Goal: Communication & Community: Answer question/provide support

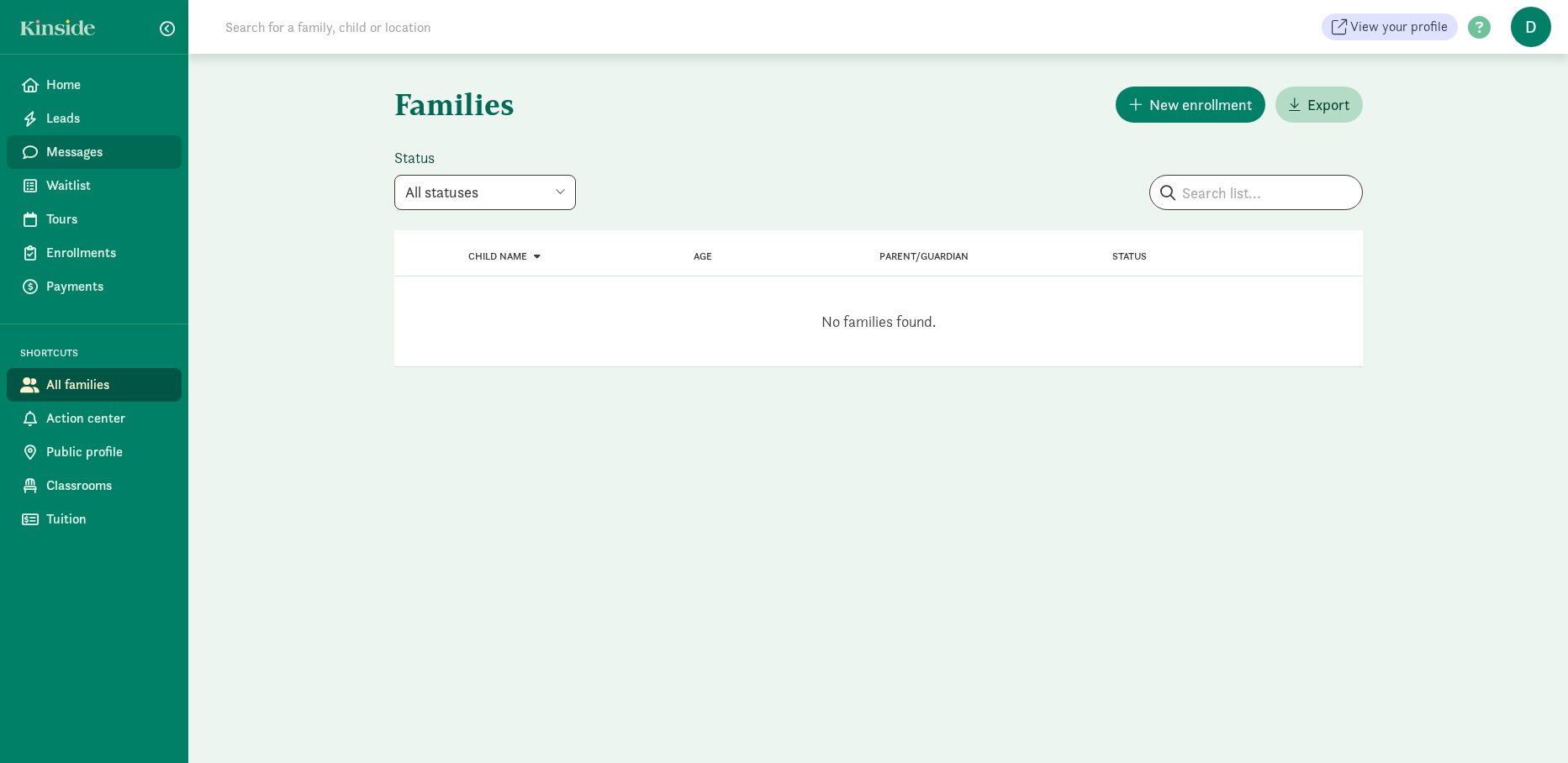
click at [70, 153] on span "Messages" at bounding box center [107, 152] width 122 height 20
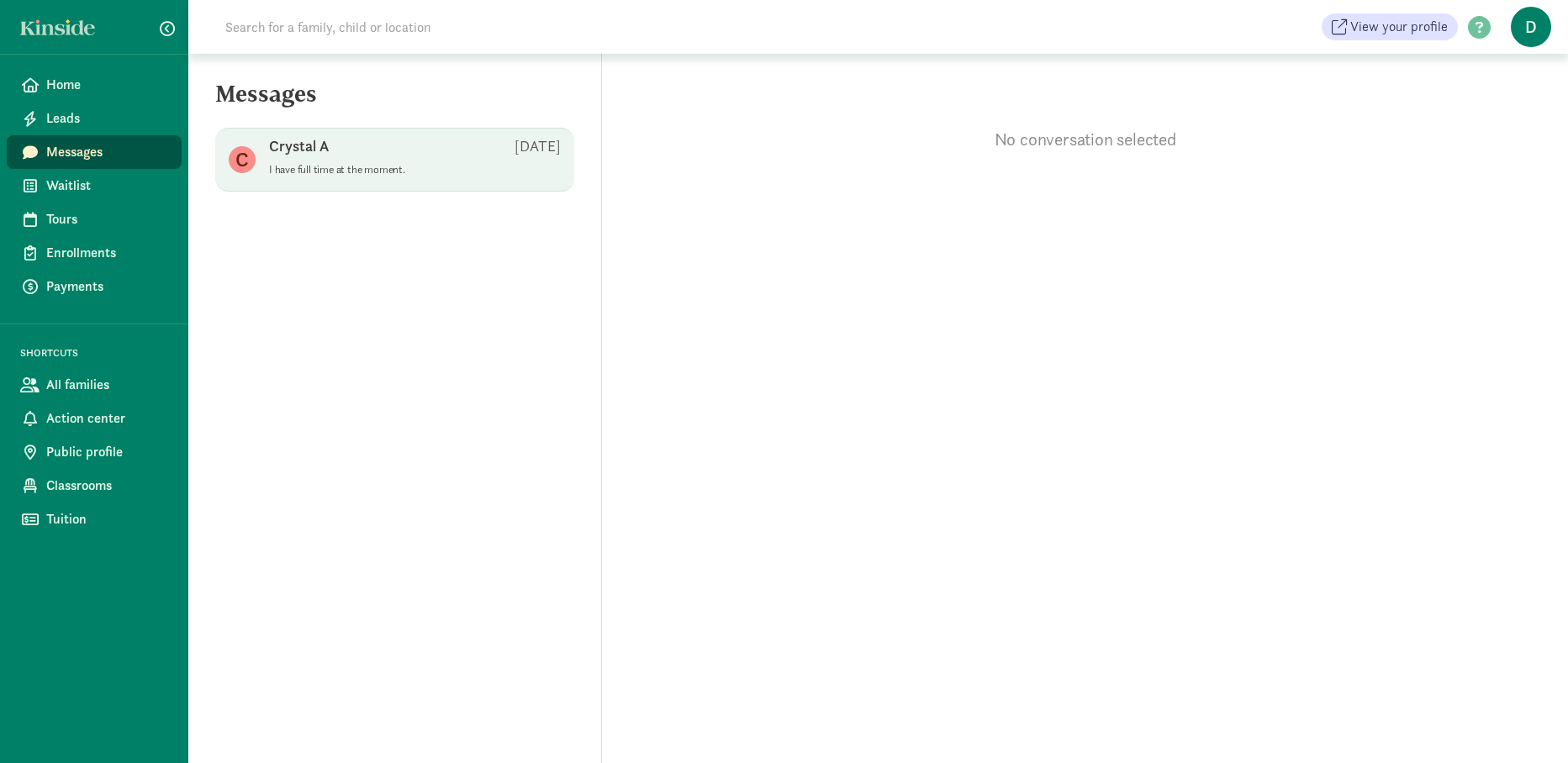
click at [336, 168] on p "I have full time at the moment." at bounding box center [414, 170] width 291 height 13
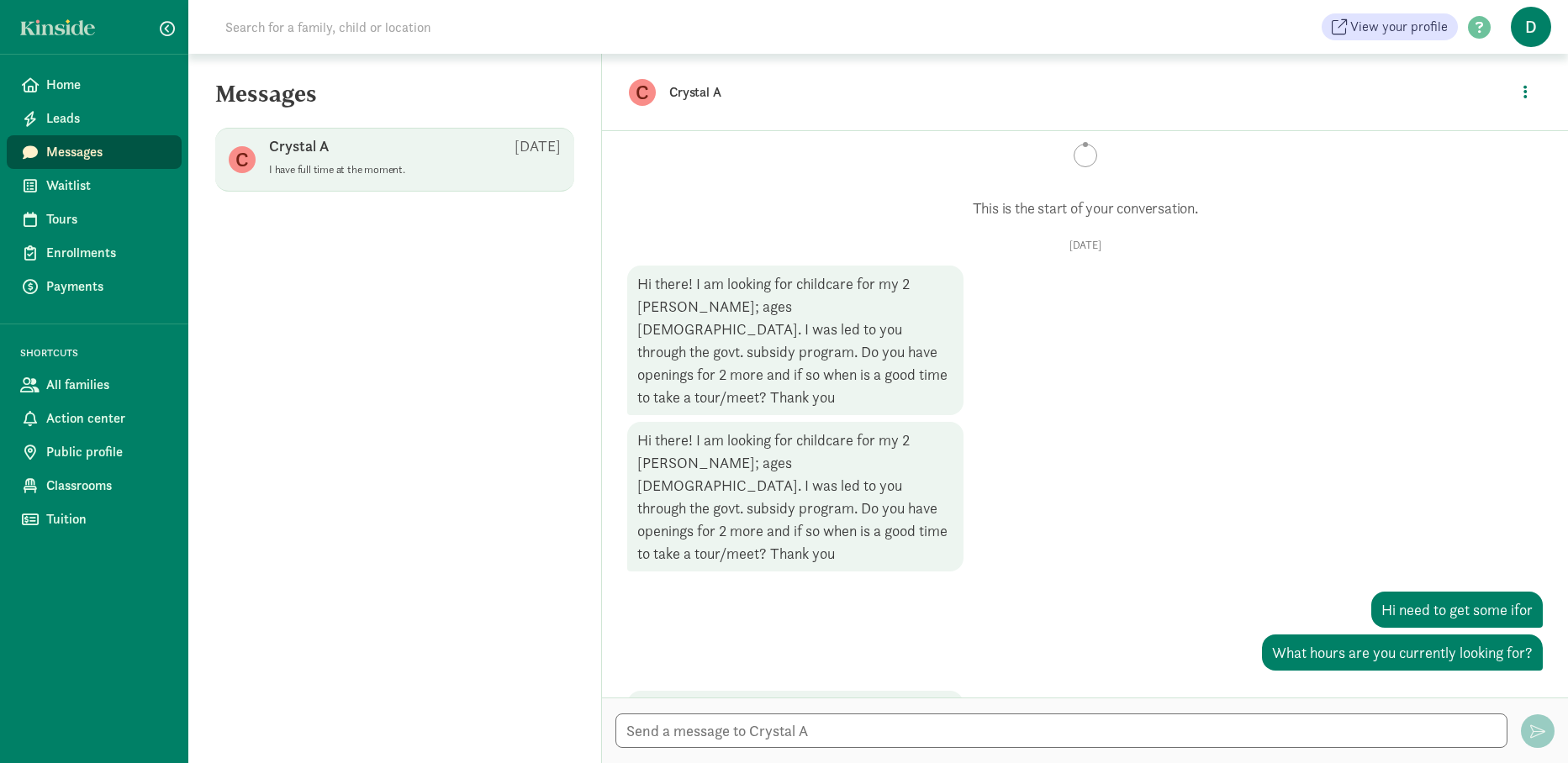
scroll to position [52, 0]
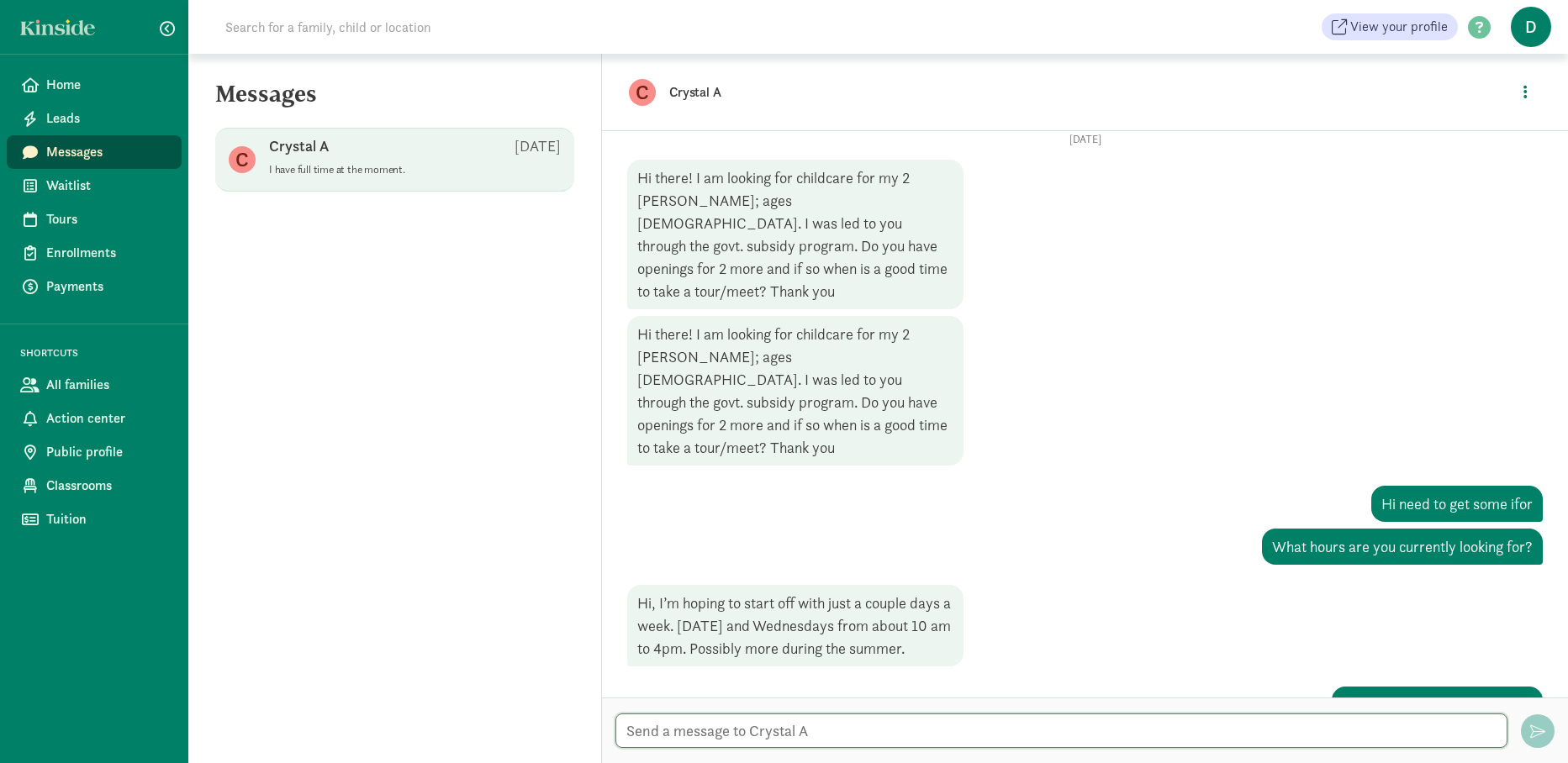
click at [862, 728] on textarea at bounding box center [1061, 730] width 892 height 35
type textarea "HI are still looking for childcare?"
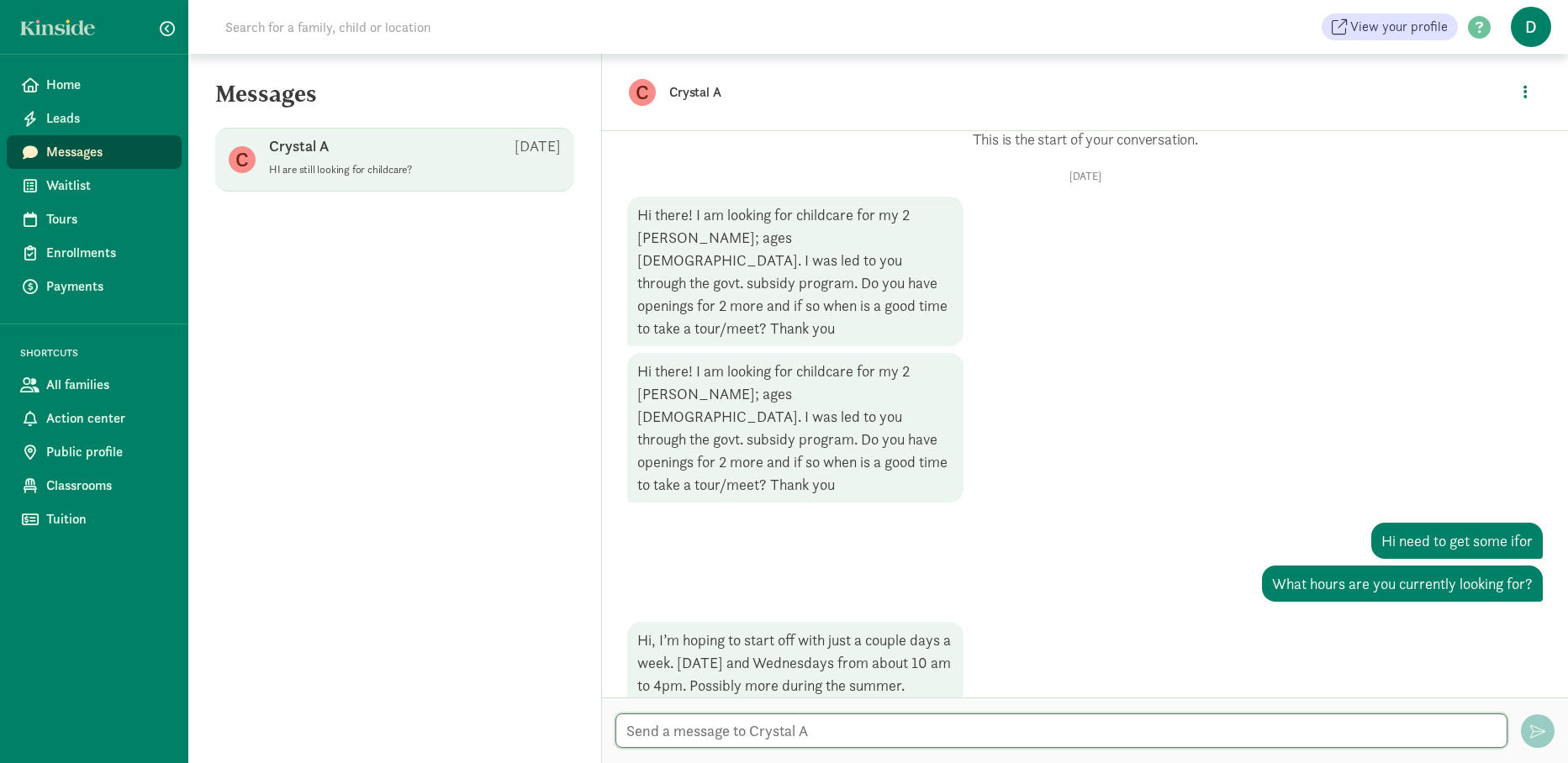
scroll to position [0, 0]
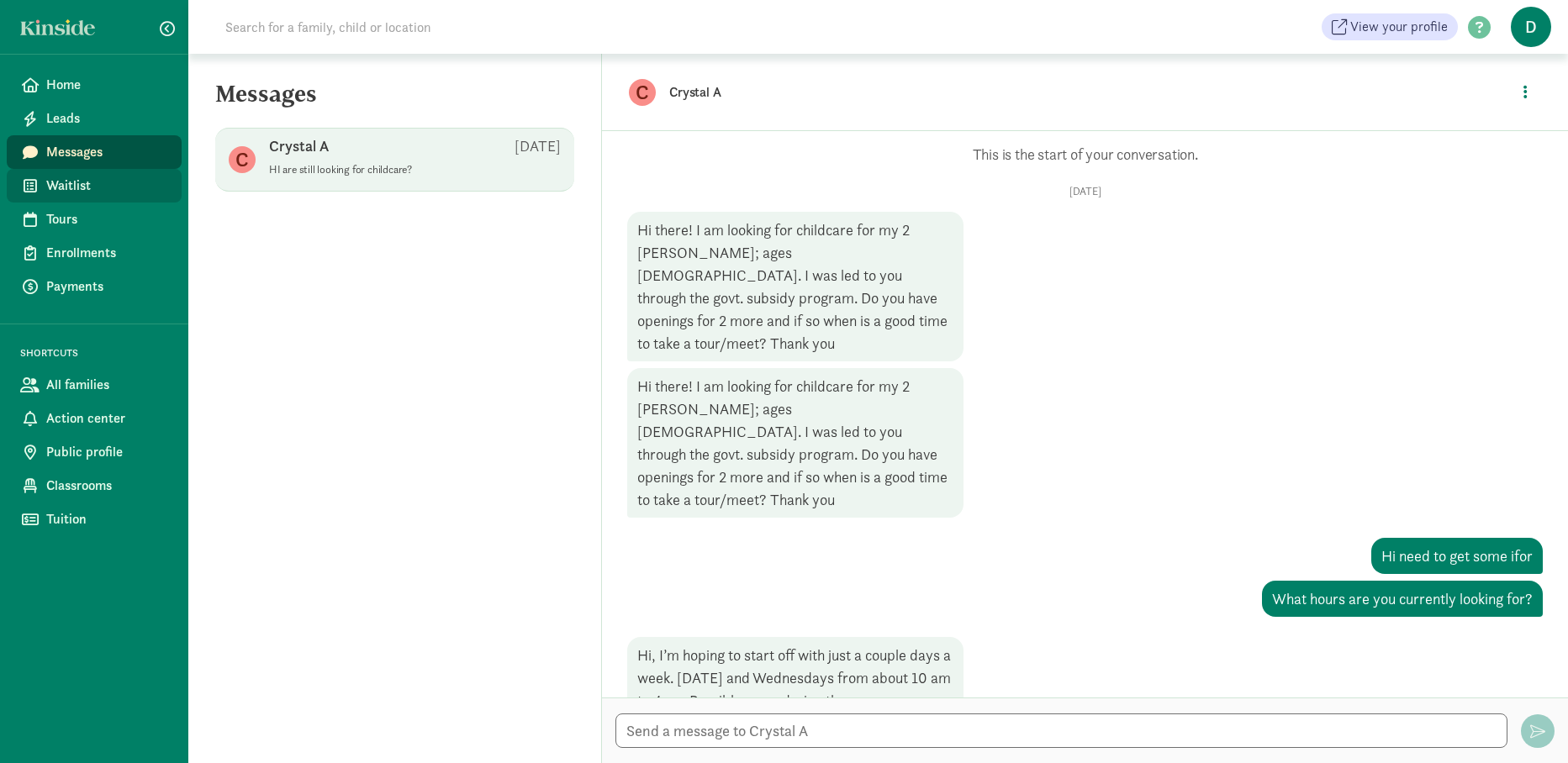
click at [43, 184] on link "Waitlist" at bounding box center [94, 186] width 175 height 34
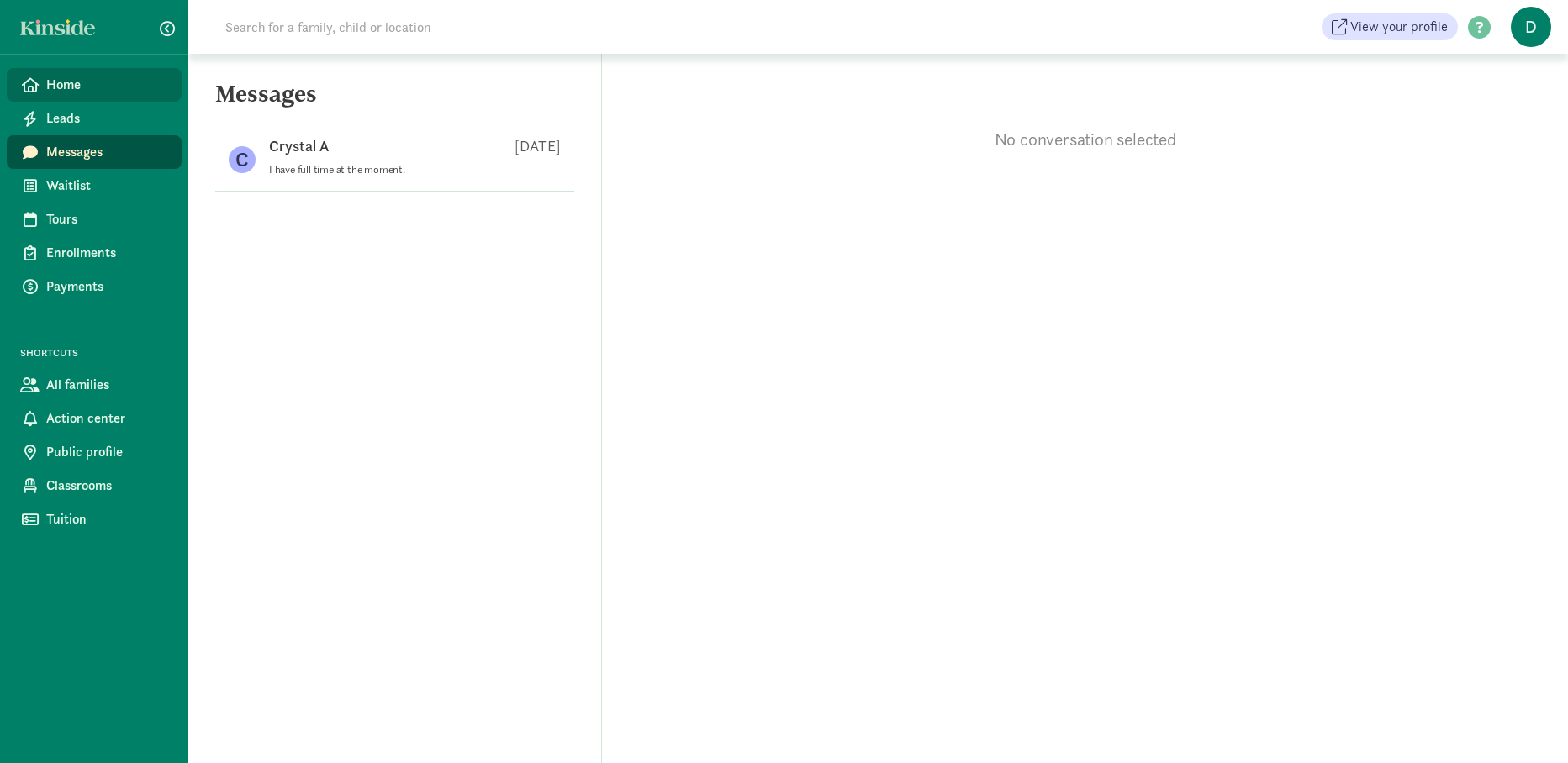
click at [39, 88] on span at bounding box center [29, 85] width 19 height 15
